Goal: Task Accomplishment & Management: Complete application form

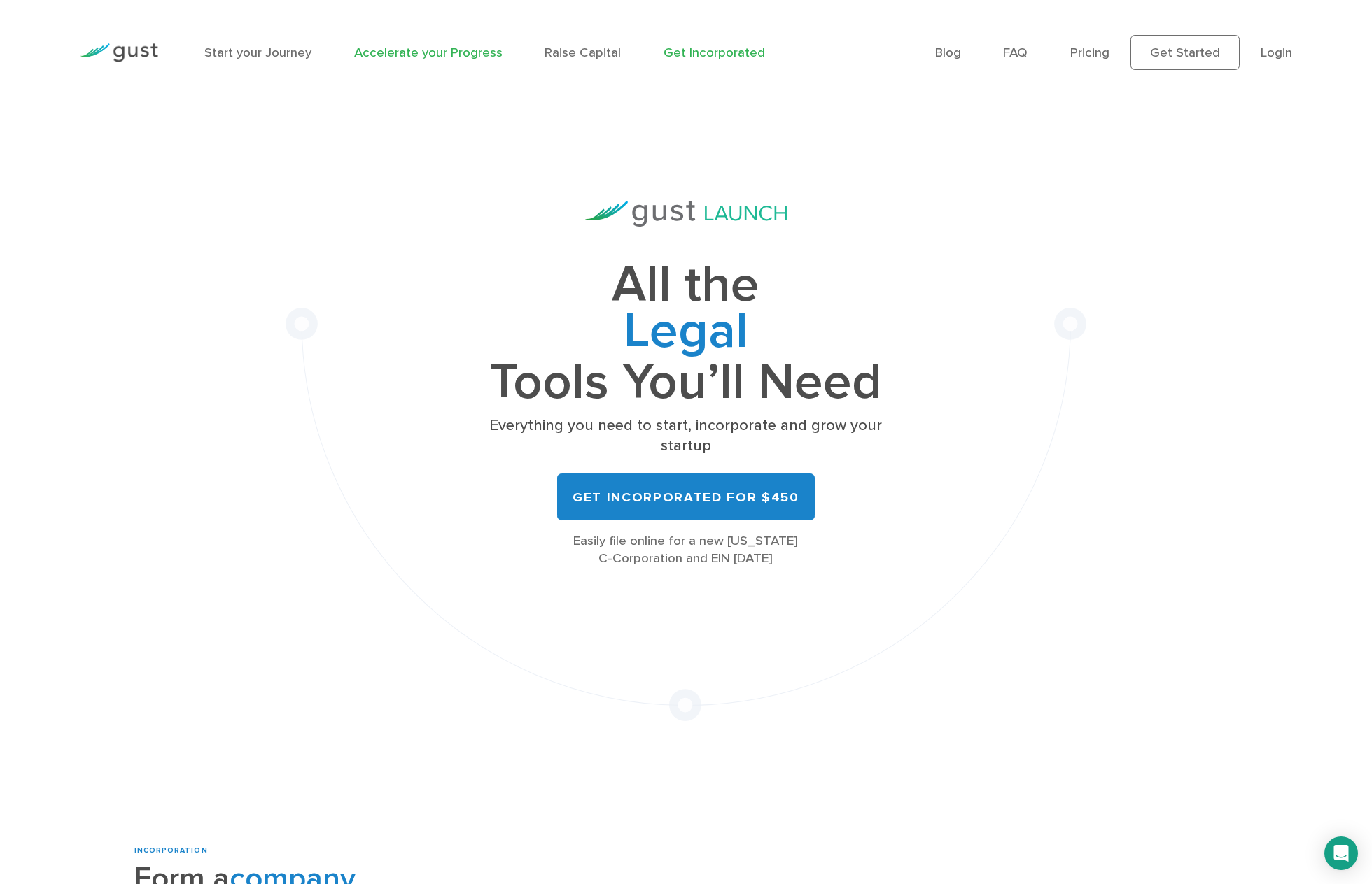
click at [468, 49] on link "Accelerate your Progress" at bounding box center [428, 53] width 148 height 16
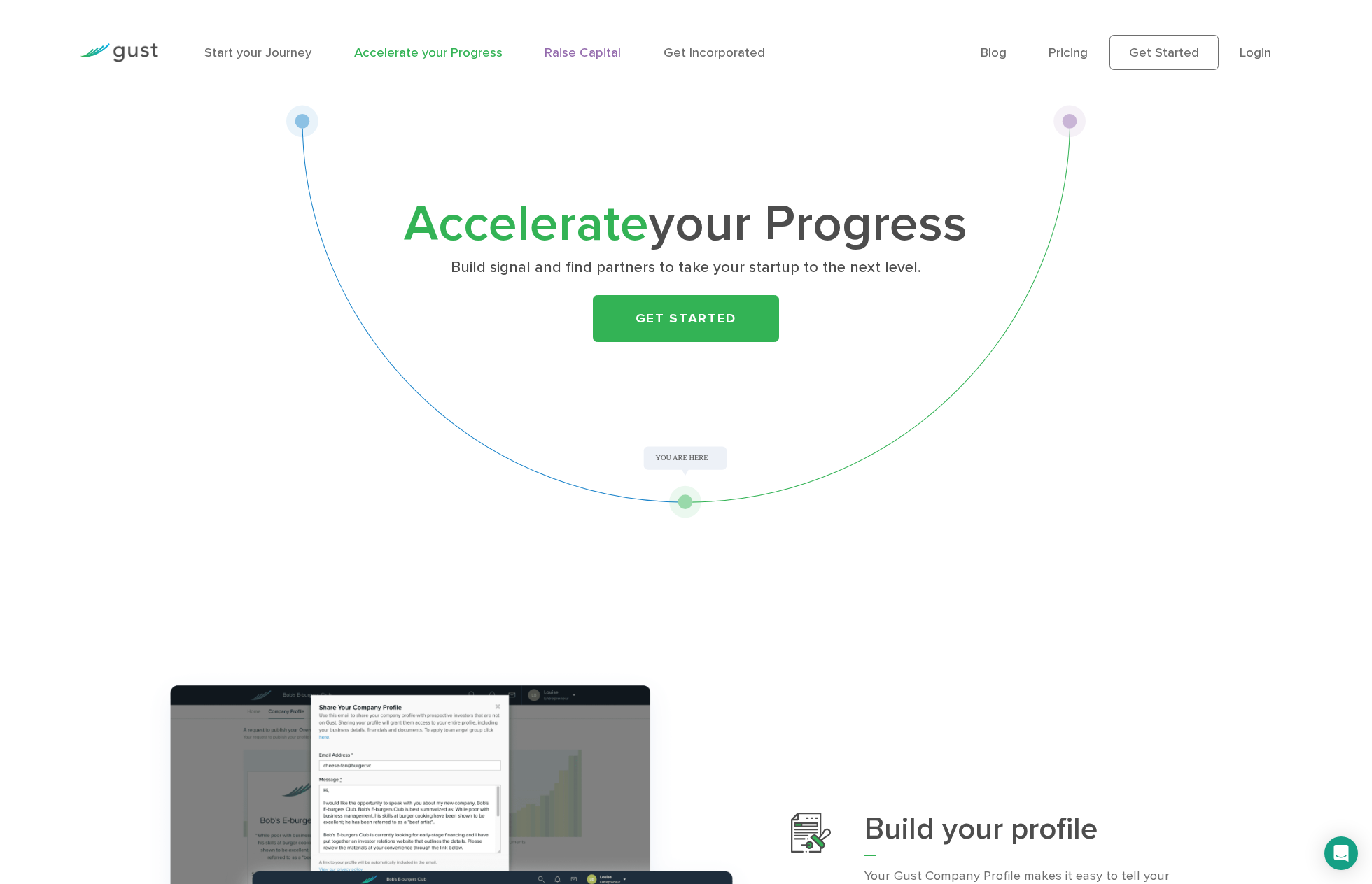
click at [594, 56] on link "Raise Capital" at bounding box center [582, 53] width 76 height 16
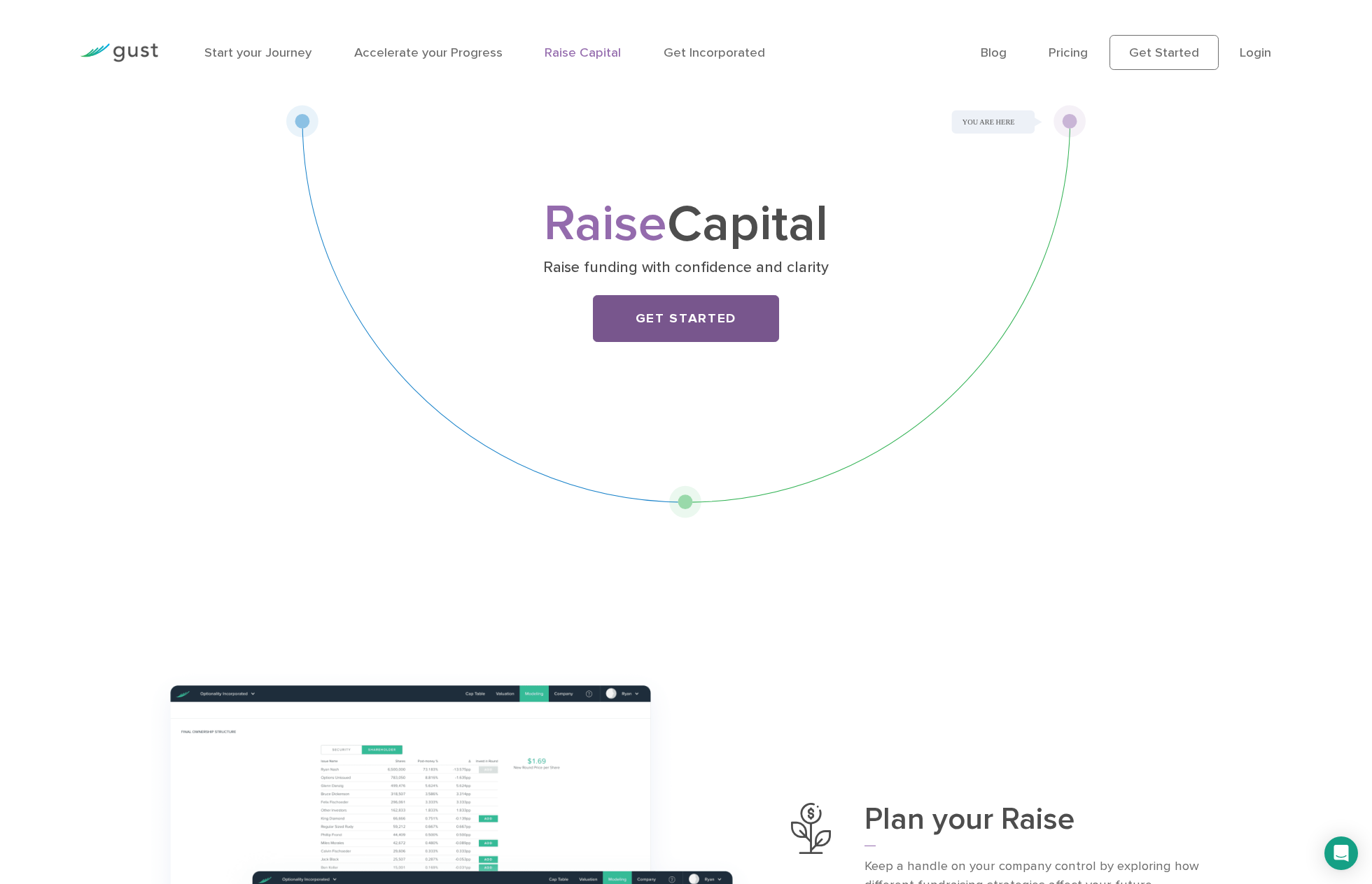
click at [666, 322] on link "Get Started" at bounding box center [686, 318] width 187 height 47
